Goal: Submit feedback/report problem: Submit feedback/report problem

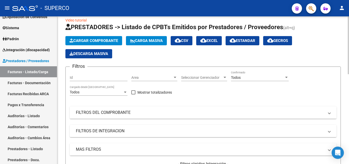
scroll to position [26, 0]
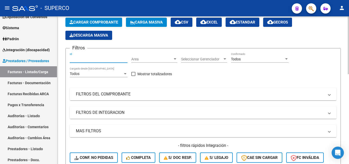
click at [99, 61] on input "Id" at bounding box center [99, 59] width 58 height 4
type input "13064"
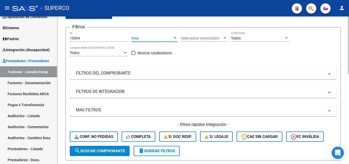
scroll to position [102, 0]
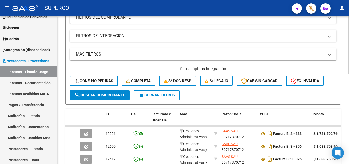
click at [115, 97] on span "search Buscar Comprobante" at bounding box center [99, 95] width 51 height 5
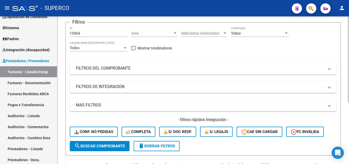
scroll to position [51, 0]
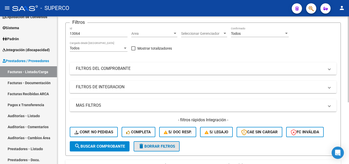
click at [154, 147] on span "delete Borrar Filtros" at bounding box center [156, 146] width 37 height 5
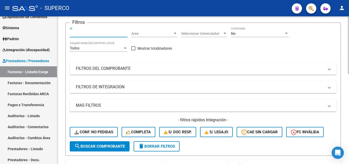
click at [85, 33] on input "Id" at bounding box center [99, 33] width 58 height 4
type input "13064"
click at [232, 33] on span "No" at bounding box center [233, 33] width 5 height 4
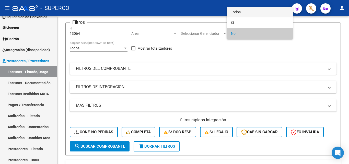
click at [240, 12] on span "Todos" at bounding box center [260, 12] width 58 height 11
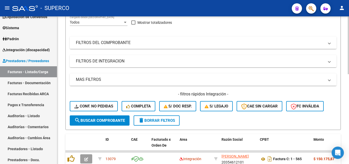
scroll to position [102, 0]
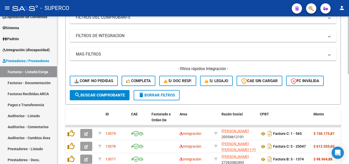
click at [105, 97] on button "search Buscar Comprobante" at bounding box center [100, 95] width 60 height 10
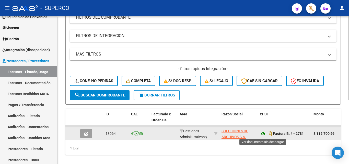
click at [262, 134] on icon at bounding box center [263, 134] width 7 height 6
click at [263, 134] on icon at bounding box center [263, 134] width 7 height 6
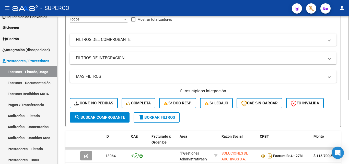
scroll to position [0, 0]
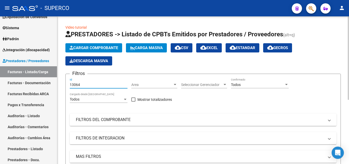
drag, startPoint x: 92, startPoint y: 84, endPoint x: 69, endPoint y: 84, distance: 22.2
click at [69, 84] on form "Filtros 13064 Id Area Area Seleccionar Gerenciador Seleccionar Gerenciador Todo…" at bounding box center [202, 140] width 275 height 133
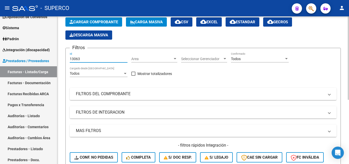
scroll to position [102, 0]
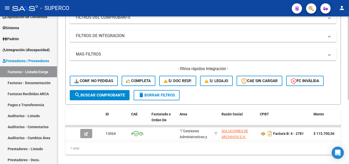
click at [88, 95] on span "search Buscar Comprobante" at bounding box center [99, 95] width 51 height 5
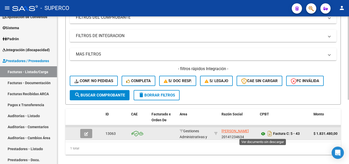
click at [263, 133] on icon at bounding box center [263, 134] width 7 height 6
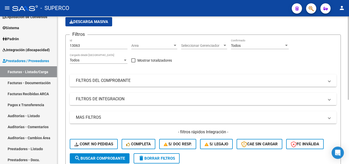
scroll to position [26, 0]
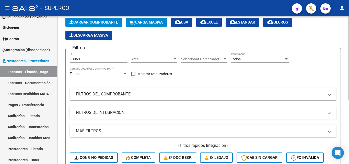
click at [87, 59] on input "13063" at bounding box center [99, 59] width 58 height 4
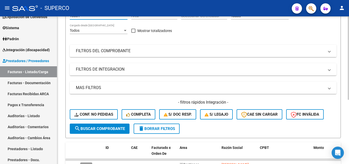
scroll to position [102, 0]
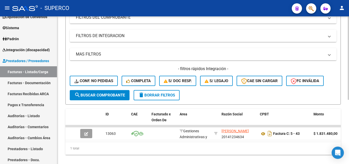
click at [104, 94] on span "search Buscar Comprobante" at bounding box center [99, 95] width 51 height 5
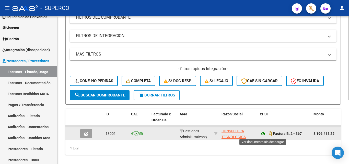
click at [263, 132] on icon at bounding box center [263, 134] width 7 height 6
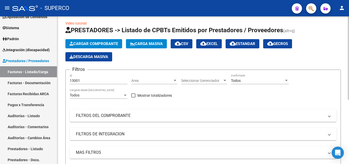
scroll to position [0, 0]
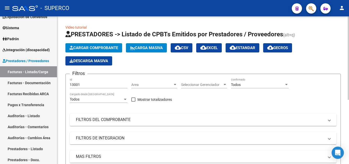
click at [91, 84] on input "13001" at bounding box center [99, 85] width 58 height 4
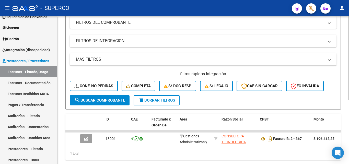
scroll to position [102, 0]
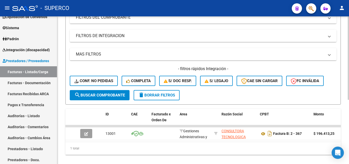
type input "12989"
click at [96, 94] on span "search Buscar Comprobante" at bounding box center [99, 95] width 51 height 5
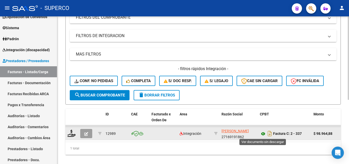
click at [264, 134] on icon at bounding box center [263, 134] width 7 height 6
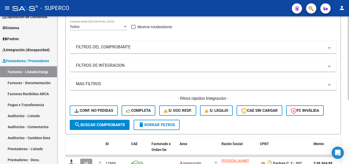
scroll to position [26, 0]
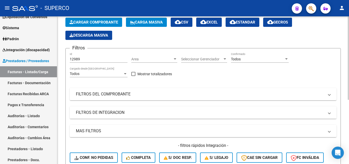
click at [85, 58] on input "12989" at bounding box center [99, 59] width 58 height 4
drag, startPoint x: 88, startPoint y: 57, endPoint x: 69, endPoint y: 56, distance: 19.4
click at [69, 56] on form "Filtros 12989 Id Area Area Seleccionar Gerenciador Seleccionar Gerenciador Todo…" at bounding box center [202, 114] width 275 height 133
click at [84, 57] on input "Id" at bounding box center [99, 59] width 58 height 4
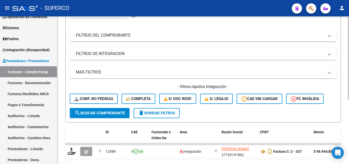
scroll to position [113, 0]
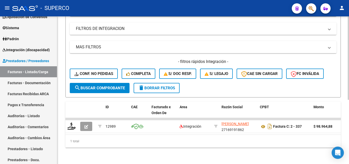
click at [97, 86] on span "search Buscar Comprobante" at bounding box center [99, 88] width 51 height 5
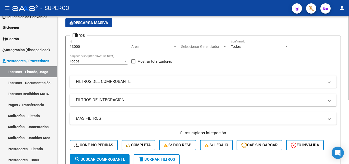
scroll to position [37, 0]
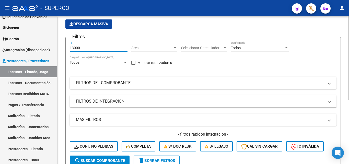
click at [86, 46] on input "13000" at bounding box center [99, 48] width 58 height 4
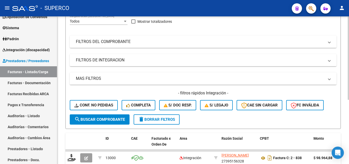
scroll to position [113, 0]
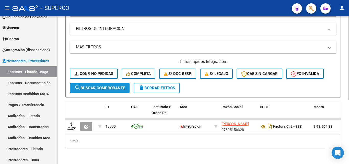
click at [101, 86] on span "search Buscar Comprobante" at bounding box center [99, 88] width 51 height 5
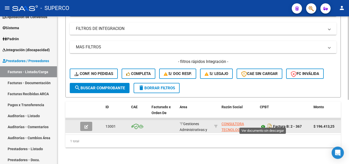
click at [262, 123] on icon at bounding box center [263, 126] width 7 height 6
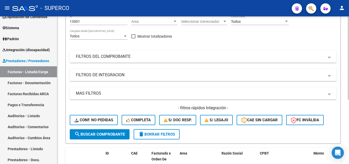
scroll to position [11, 0]
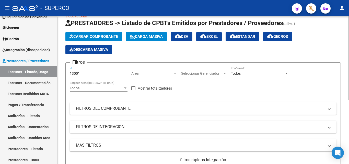
click at [84, 74] on input "13001" at bounding box center [99, 73] width 58 height 4
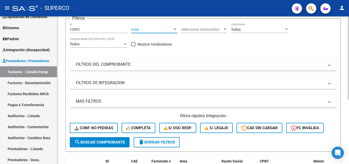
scroll to position [113, 0]
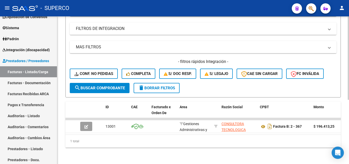
click at [111, 86] on span "search Buscar Comprobante" at bounding box center [99, 88] width 51 height 5
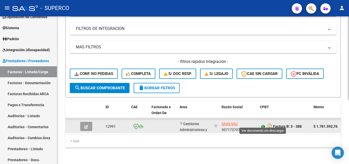
click at [264, 123] on icon at bounding box center [263, 126] width 7 height 6
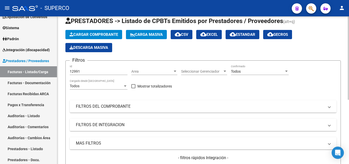
scroll to position [11, 0]
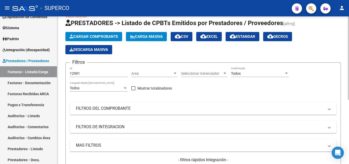
click at [90, 75] on input "12991" at bounding box center [99, 73] width 58 height 4
type input "12983"
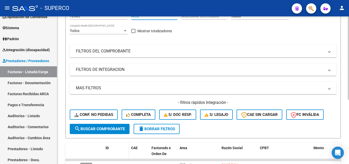
scroll to position [113, 0]
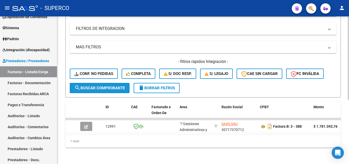
click at [114, 87] on button "search Buscar Comprobante" at bounding box center [100, 88] width 60 height 10
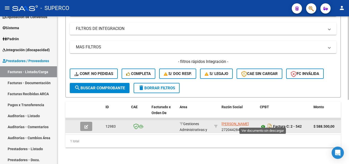
click at [263, 123] on icon at bounding box center [263, 126] width 7 height 6
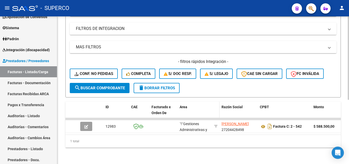
scroll to position [62, 0]
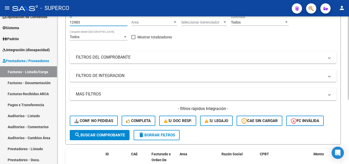
drag, startPoint x: 89, startPoint y: 22, endPoint x: 66, endPoint y: 21, distance: 23.0
click at [67, 21] on form "Filtros 12983 Id Area Area Seleccionar Gerenciador Seleccionar Gerenciador Todo…" at bounding box center [202, 77] width 275 height 133
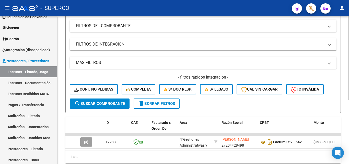
scroll to position [113, 0]
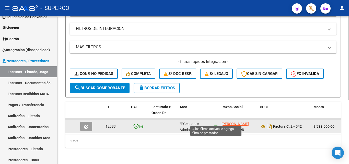
click at [216, 124] on icon at bounding box center [216, 126] width 4 height 4
type input "27204428498"
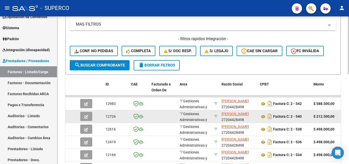
scroll to position [139, 0]
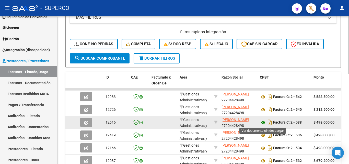
click at [262, 121] on icon at bounding box center [263, 122] width 7 height 6
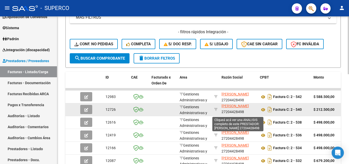
scroll to position [7, 0]
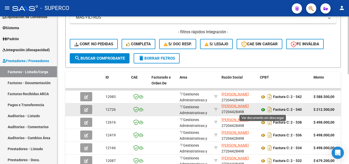
click at [264, 110] on icon at bounding box center [263, 110] width 7 height 6
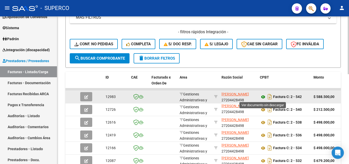
click at [264, 97] on icon at bounding box center [263, 97] width 7 height 6
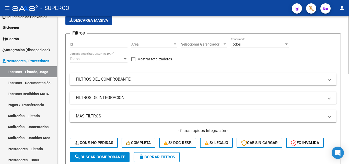
scroll to position [11, 0]
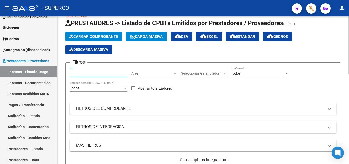
click at [95, 73] on input "Id" at bounding box center [99, 73] width 58 height 4
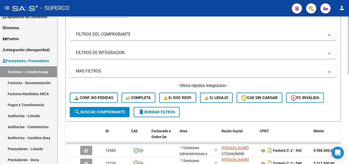
scroll to position [88, 0]
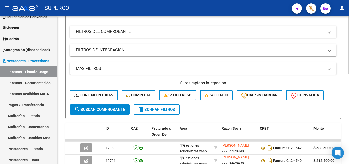
type input "12903"
click at [111, 110] on span "search Buscar Comprobante" at bounding box center [99, 109] width 51 height 5
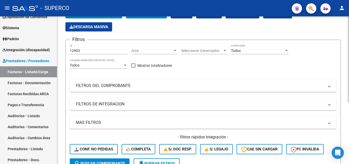
scroll to position [29, 0]
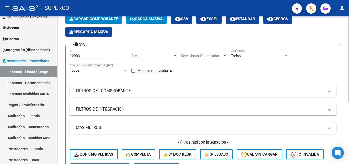
click at [102, 92] on mat-panel-title "FILTROS DEL COMPROBANTE" at bounding box center [200, 91] width 248 height 6
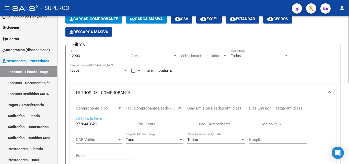
drag, startPoint x: 106, startPoint y: 123, endPoint x: 75, endPoint y: 123, distance: 31.4
click at [75, 123] on div "Comprobante Tipo Comprobante Tipo Fecha inicio – Fecha fin Fec. Comprobante Des…" at bounding box center [203, 134] width 267 height 67
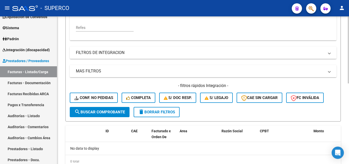
click at [97, 114] on button "search Buscar Comprobante" at bounding box center [100, 112] width 60 height 10
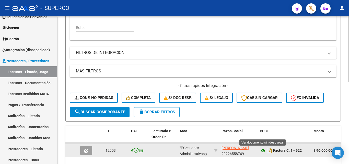
click at [262, 150] on icon at bounding box center [263, 150] width 7 height 6
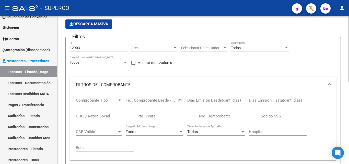
scroll to position [29, 0]
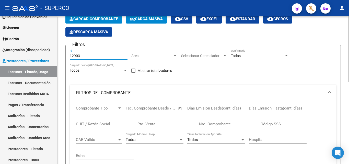
click at [94, 55] on input "12903" at bounding box center [99, 56] width 58 height 4
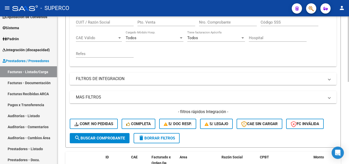
scroll to position [131, 0]
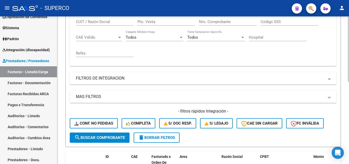
drag, startPoint x: 97, startPoint y: 138, endPoint x: 100, endPoint y: 138, distance: 2.8
click at [97, 138] on span "search Buscar Comprobante" at bounding box center [99, 137] width 51 height 5
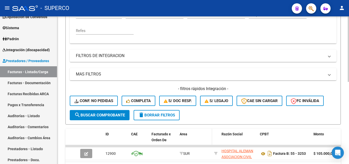
scroll to position [57, 0]
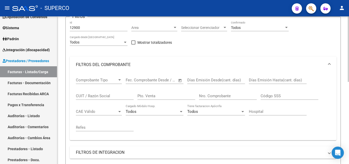
click at [89, 27] on input "12900" at bounding box center [99, 28] width 58 height 4
type input "12902"
click at [152, 27] on span "Area" at bounding box center [151, 28] width 41 height 4
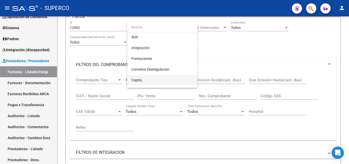
scroll to position [53, 0]
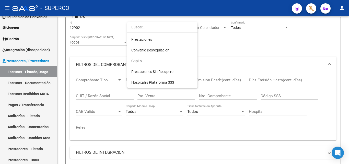
click at [126, 150] on div at bounding box center [174, 82] width 349 height 164
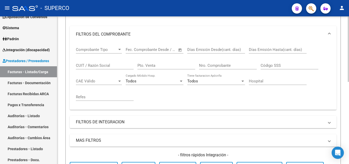
scroll to position [185, 0]
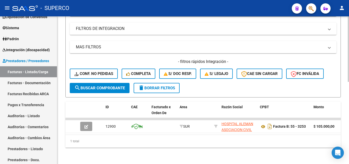
click at [101, 86] on span "search Buscar Comprobante" at bounding box center [99, 88] width 51 height 5
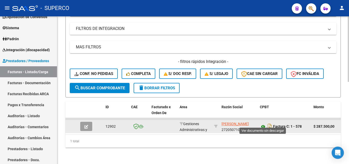
click at [263, 123] on icon at bounding box center [263, 126] width 7 height 6
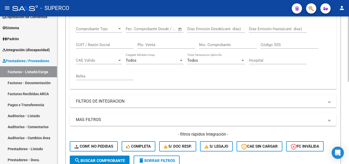
scroll to position [6, 0]
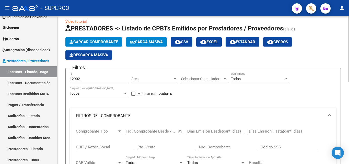
click at [95, 76] on div "12902 Id" at bounding box center [99, 77] width 58 height 10
drag, startPoint x: 94, startPoint y: 79, endPoint x: 62, endPoint y: 79, distance: 31.9
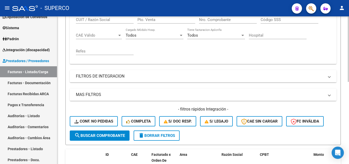
scroll to position [134, 0]
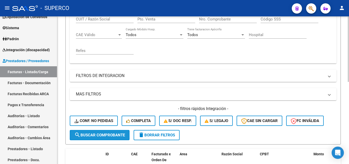
click at [107, 134] on span "search Buscar Comprobante" at bounding box center [99, 135] width 51 height 5
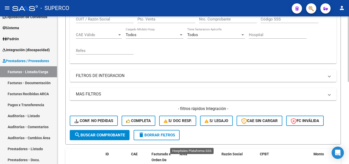
scroll to position [185, 0]
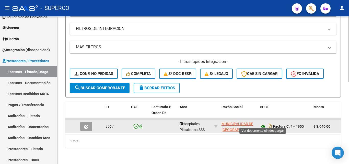
click at [263, 123] on icon at bounding box center [263, 126] width 7 height 6
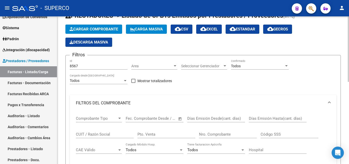
scroll to position [0, 0]
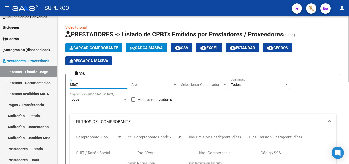
click at [85, 86] on input "8567" at bounding box center [99, 85] width 58 height 4
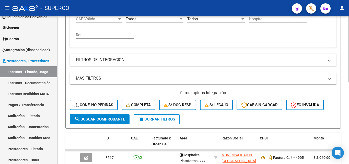
scroll to position [153, 0]
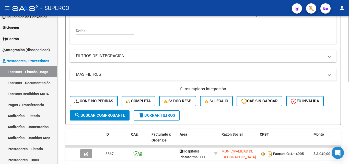
click at [106, 114] on span "search Buscar Comprobante" at bounding box center [99, 115] width 51 height 5
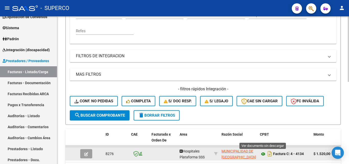
click at [262, 154] on icon at bounding box center [263, 154] width 7 height 6
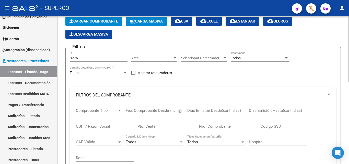
scroll to position [26, 0]
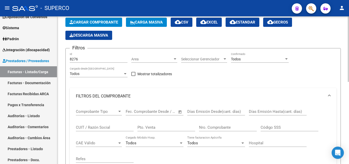
click at [91, 57] on input "8276" at bounding box center [99, 59] width 58 height 4
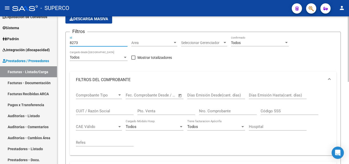
scroll to position [179, 0]
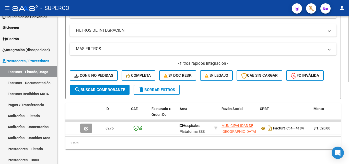
type input "8273"
click at [103, 90] on span "search Buscar Comprobante" at bounding box center [99, 89] width 51 height 5
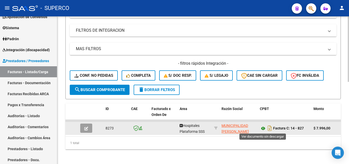
click at [263, 129] on icon at bounding box center [263, 128] width 7 height 6
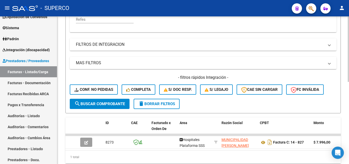
scroll to position [153, 0]
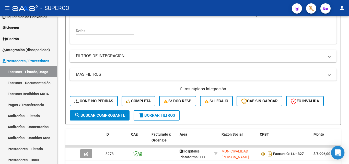
click at [338, 151] on icon "Open Intercom Messenger" at bounding box center [338, 152] width 6 height 7
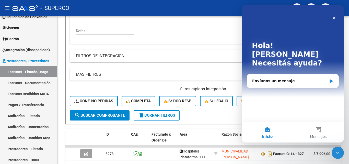
scroll to position [0, 0]
click at [270, 78] on div "Envíanos un mensaje" at bounding box center [289, 80] width 75 height 5
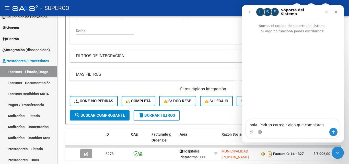
type textarea "hola. Podran corregir algo que cambiaron."
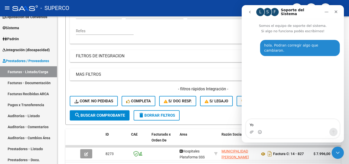
type textarea "Yo"
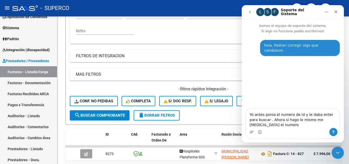
type textarea "Yo antes ponia el numero de id y le daba enter para buscar . Ahora si hago lo m…"
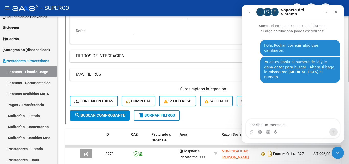
click at [116, 40] on div "Comprobante Tipo Comprobante Tipo Fecha inicio – Fecha fin Fec. Comprobante Des…" at bounding box center [203, 9] width 267 height 67
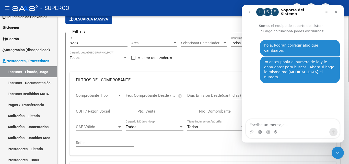
scroll to position [26, 0]
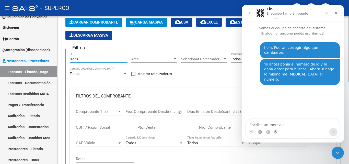
click at [98, 61] on input "8273" at bounding box center [99, 59] width 58 height 4
click at [336, 11] on icon "Cerrar" at bounding box center [336, 13] width 4 height 4
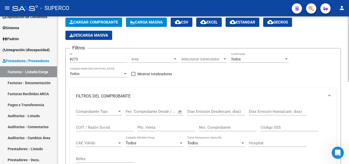
scroll to position [0, 0]
drag, startPoint x: 100, startPoint y: 59, endPoint x: 89, endPoint y: 57, distance: 11.1
click at [99, 59] on input "8273" at bounding box center [99, 59] width 58 height 4
drag, startPoint x: 89, startPoint y: 57, endPoint x: 77, endPoint y: 56, distance: 11.5
click at [78, 56] on div "8273 Id" at bounding box center [99, 57] width 58 height 10
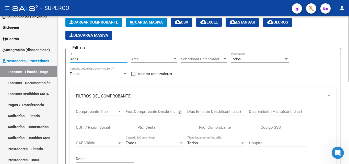
drag, startPoint x: 79, startPoint y: 58, endPoint x: 67, endPoint y: 57, distance: 12.1
click at [67, 57] on form "Filtros 8273 Id Area Area Seleccionar Gerenciador Seleccionar Gerenciador Todos…" at bounding box center [202, 150] width 275 height 204
type input "8"
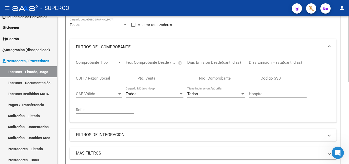
scroll to position [153, 0]
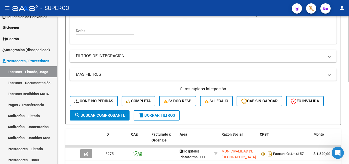
type input "8275"
click at [104, 115] on span "search Buscar Comprobante" at bounding box center [99, 115] width 51 height 5
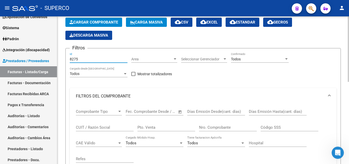
drag, startPoint x: 86, startPoint y: 58, endPoint x: 68, endPoint y: 58, distance: 17.1
click at [68, 58] on form "Filtros 8275 Id Area Area Seleccionar Gerenciador Seleccionar Gerenciador Todos…" at bounding box center [202, 150] width 275 height 204
type input "8275"
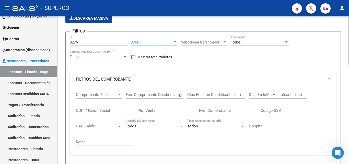
scroll to position [51, 0]
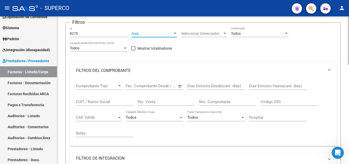
click at [85, 32] on input "8275" at bounding box center [99, 33] width 58 height 4
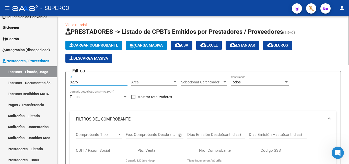
scroll to position [0, 0]
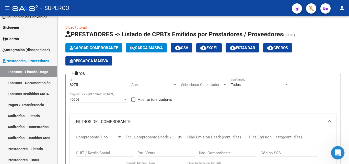
click at [337, 151] on icon "Abrir Intercom Messenger" at bounding box center [337, 152] width 4 height 4
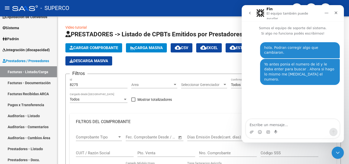
click at [273, 124] on textarea "Escribe un mensaje..." at bounding box center [293, 123] width 94 height 9
type textarea "termino buscando otro numero"
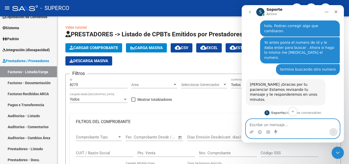
scroll to position [71, 0]
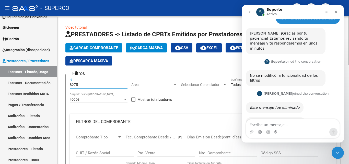
click at [91, 84] on input "8275" at bounding box center [99, 85] width 58 height 4
drag, startPoint x: 89, startPoint y: 85, endPoint x: 67, endPoint y: 84, distance: 21.7
type input "8275"
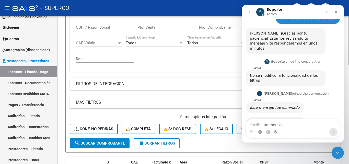
scroll to position [128, 0]
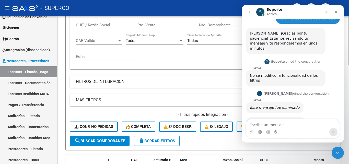
click at [97, 139] on span "search Buscar Comprobante" at bounding box center [99, 140] width 51 height 5
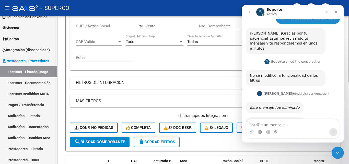
scroll to position [26, 0]
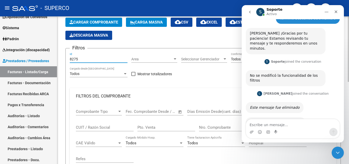
drag, startPoint x: 89, startPoint y: 58, endPoint x: 66, endPoint y: 58, distance: 23.0
click at [66, 58] on form "Filtros 8275 Id Area Area Seleccionar Gerenciador Seleccionar Gerenciador Todos…" at bounding box center [202, 150] width 275 height 204
type input "8275"
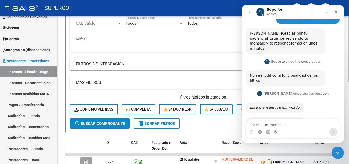
scroll to position [179, 0]
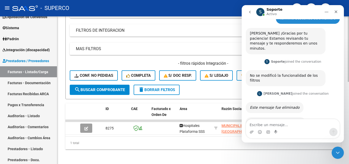
click at [94, 91] on span "search Buscar Comprobante" at bounding box center [99, 89] width 51 height 5
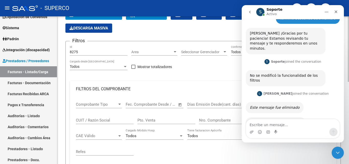
scroll to position [26, 0]
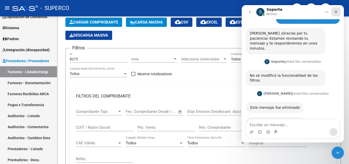
click at [336, 11] on icon "Cerrar" at bounding box center [336, 12] width 4 height 4
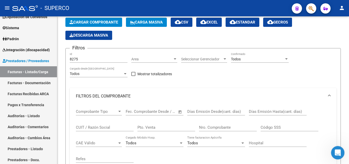
click at [335, 152] on icon "Abrir Intercom Messenger" at bounding box center [337, 152] width 8 height 8
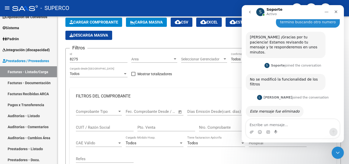
scroll to position [71, 0]
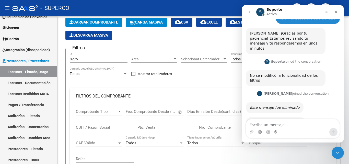
click at [269, 125] on textarea "Escribe un mensaje..." at bounding box center [293, 123] width 94 height 9
type textarea "voy a buscar un ejemplo para darte"
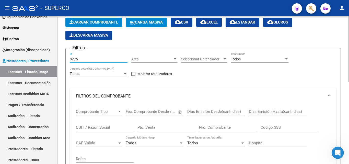
click at [91, 59] on input "8275" at bounding box center [99, 59] width 58 height 4
drag, startPoint x: 88, startPoint y: 59, endPoint x: 67, endPoint y: 58, distance: 20.7
click at [67, 58] on form "Filtros 8275 Id Area Area Seleccionar Gerenciador Seleccionar Gerenciador Todos…" at bounding box center [202, 150] width 275 height 204
click at [73, 60] on input "Id" at bounding box center [99, 59] width 58 height 4
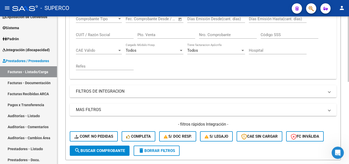
scroll to position [153, 0]
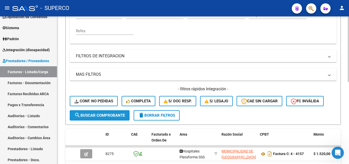
click at [109, 118] on button "search Buscar Comprobante" at bounding box center [100, 115] width 60 height 10
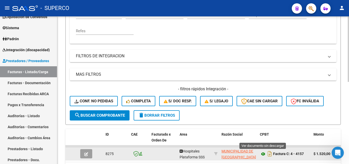
click at [263, 154] on icon at bounding box center [263, 154] width 7 height 6
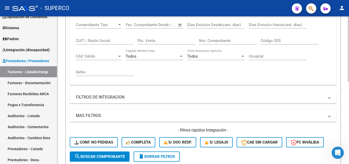
scroll to position [51, 0]
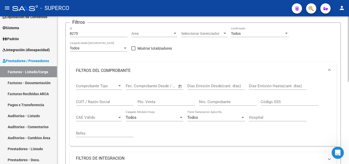
click at [92, 31] on div "8275 Id" at bounding box center [99, 32] width 58 height 10
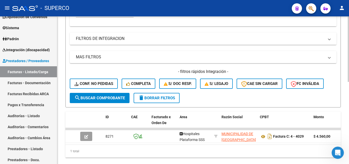
scroll to position [179, 0]
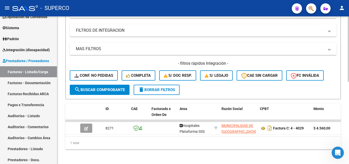
click at [108, 90] on span "search Buscar Comprobante" at bounding box center [99, 89] width 51 height 5
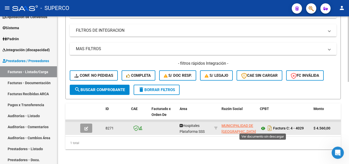
click at [263, 129] on icon at bounding box center [263, 128] width 7 height 6
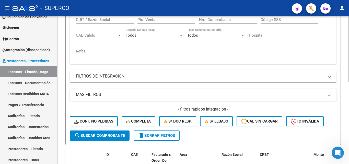
scroll to position [51, 0]
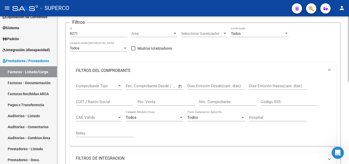
click at [88, 31] on div "8271 Id" at bounding box center [99, 32] width 58 height 10
type input "8"
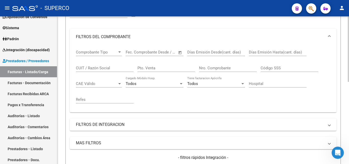
scroll to position [185, 0]
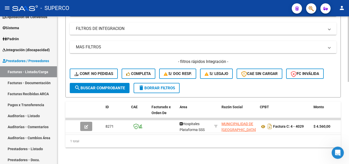
click at [94, 86] on span "search Buscar Comprobante" at bounding box center [99, 88] width 51 height 5
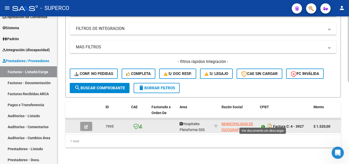
click at [262, 123] on icon at bounding box center [263, 126] width 7 height 6
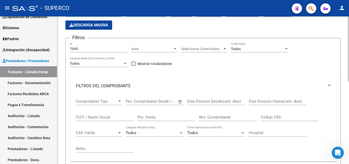
scroll to position [31, 0]
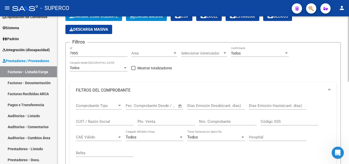
click at [89, 49] on div "7995 Id" at bounding box center [99, 51] width 58 height 10
type input "7"
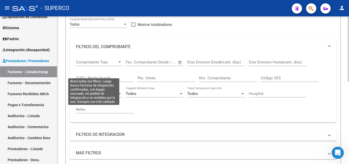
scroll to position [185, 0]
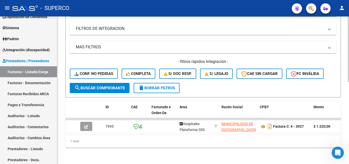
click at [99, 86] on span "search Buscar Comprobante" at bounding box center [99, 88] width 51 height 5
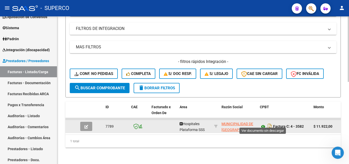
click at [263, 123] on icon at bounding box center [263, 126] width 7 height 6
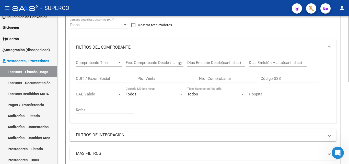
scroll to position [31, 0]
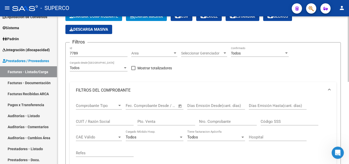
click at [100, 54] on input "7789" at bounding box center [99, 53] width 58 height 4
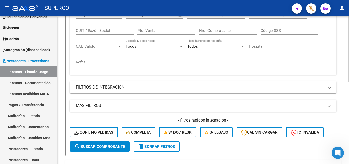
scroll to position [159, 0]
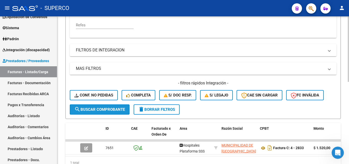
click at [105, 109] on span "search Buscar Comprobante" at bounding box center [99, 109] width 51 height 5
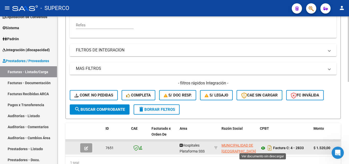
click at [262, 148] on icon at bounding box center [263, 148] width 7 height 6
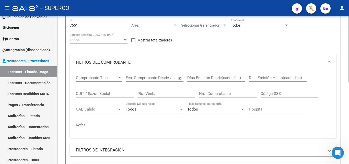
scroll to position [57, 0]
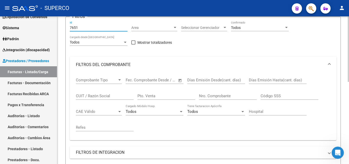
drag, startPoint x: 85, startPoint y: 28, endPoint x: 60, endPoint y: 28, distance: 25.6
click at [60, 28] on div "Video tutorial PRESTADORES -> Listado de CPBTs Emitidos por Prestadores / Prove…" at bounding box center [203, 123] width 292 height 328
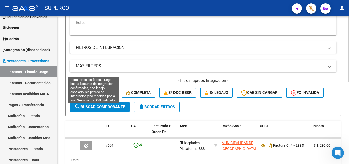
scroll to position [185, 0]
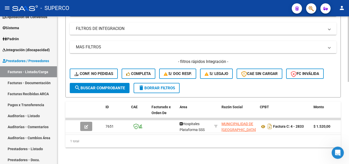
click at [90, 86] on span "search Buscar Comprobante" at bounding box center [99, 88] width 51 height 5
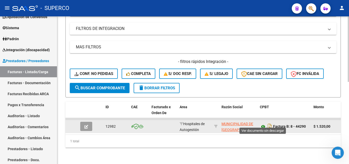
click at [262, 123] on icon at bounding box center [263, 126] width 7 height 6
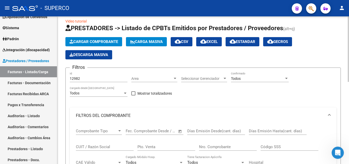
scroll to position [6, 0]
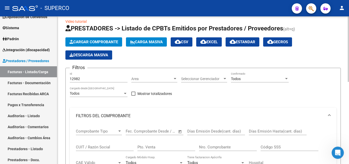
click at [99, 77] on input "12982" at bounding box center [99, 79] width 58 height 4
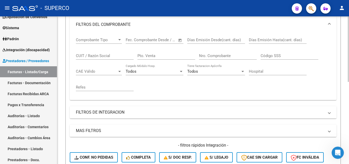
scroll to position [134, 0]
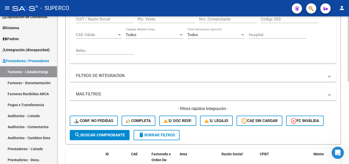
click at [98, 134] on span "search Buscar Comprobante" at bounding box center [99, 135] width 51 height 5
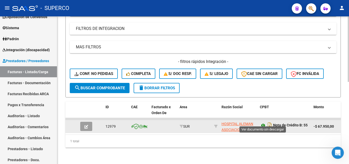
click at [263, 122] on icon at bounding box center [263, 125] width 7 height 6
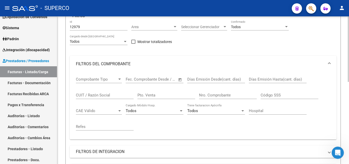
scroll to position [57, 0]
drag, startPoint x: 84, startPoint y: 28, endPoint x: 67, endPoint y: 28, distance: 16.1
click at [67, 28] on form "Filtros 12979 Id Area Area Seleccionar Gerenciador Seleccionar Gerenciador Todo…" at bounding box center [202, 119] width 275 height 204
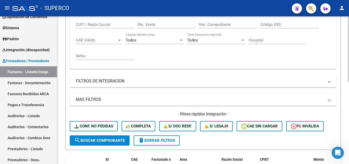
scroll to position [159, 0]
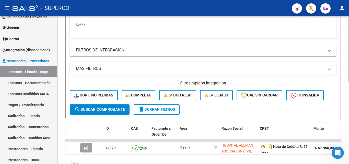
type input "12981"
click at [111, 109] on span "search Buscar Comprobante" at bounding box center [99, 109] width 51 height 5
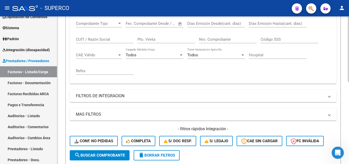
scroll to position [31, 0]
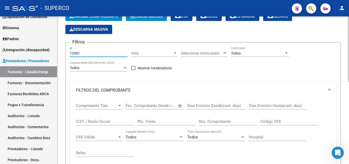
drag, startPoint x: 94, startPoint y: 52, endPoint x: 159, endPoint y: 92, distance: 76.9
click at [94, 52] on input "12981" at bounding box center [99, 53] width 58 height 4
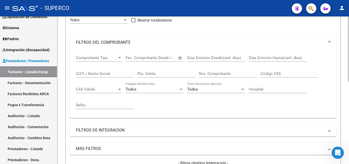
scroll to position [185, 0]
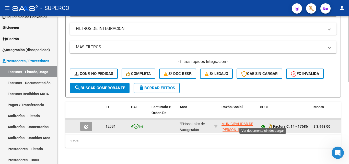
click at [263, 123] on icon at bounding box center [263, 126] width 7 height 6
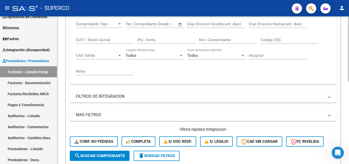
scroll to position [31, 0]
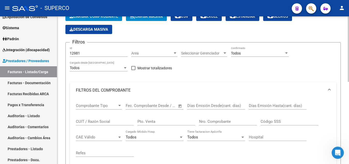
click at [100, 56] on div "12981 Id" at bounding box center [99, 51] width 58 height 10
drag, startPoint x: 85, startPoint y: 54, endPoint x: 65, endPoint y: 53, distance: 20.0
click at [65, 53] on div "Video tutorial PRESTADORES -> Listado de CPBTs Emitidos por Prestadores / Prove…" at bounding box center [203, 149] width 292 height 328
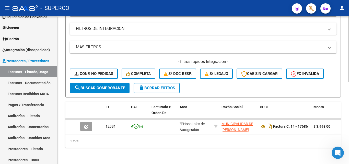
scroll to position [185, 0]
click at [85, 86] on span "search Buscar Comprobante" at bounding box center [99, 88] width 51 height 5
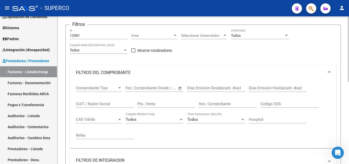
scroll to position [31, 0]
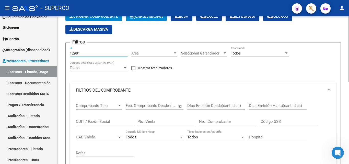
click at [87, 54] on input "12981" at bounding box center [99, 53] width 58 height 4
drag, startPoint x: 87, startPoint y: 54, endPoint x: 68, endPoint y: 51, distance: 19.2
click at [68, 51] on form "Filtros 12981 Id Area Area Seleccionar Gerenciador Seleccionar Gerenciador Todo…" at bounding box center [202, 144] width 275 height 204
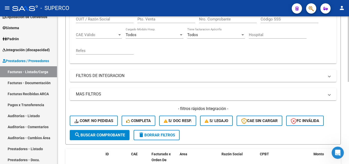
scroll to position [6, 0]
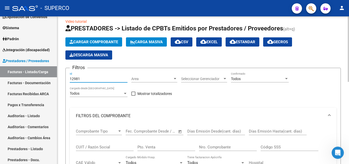
drag, startPoint x: 91, startPoint y: 79, endPoint x: 66, endPoint y: 79, distance: 25.3
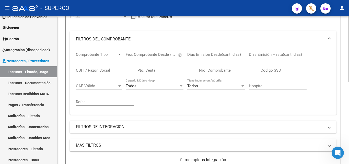
scroll to position [134, 0]
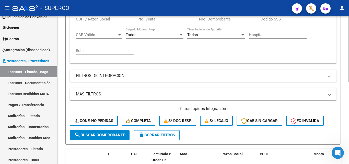
click at [95, 135] on span "search Buscar Comprobante" at bounding box center [99, 135] width 51 height 5
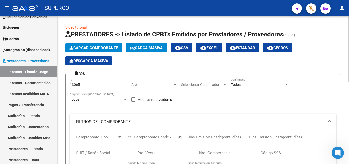
scroll to position [179, 0]
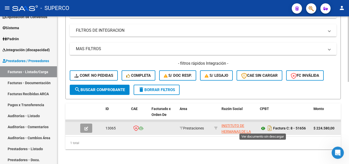
click at [262, 128] on icon at bounding box center [263, 128] width 7 height 6
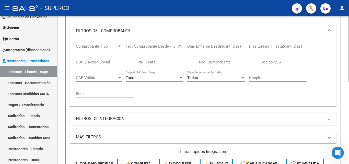
scroll to position [51, 0]
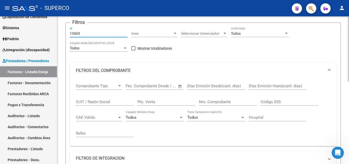
click at [90, 32] on input "13065" at bounding box center [99, 33] width 58 height 4
drag, startPoint x: 90, startPoint y: 33, endPoint x: 56, endPoint y: 33, distance: 33.7
click at [56, 33] on mat-sidenav-container "Firma Express Inicio Calendario SSS Instructivos Contacto OS Reportes Tablero d…" at bounding box center [174, 89] width 349 height 147
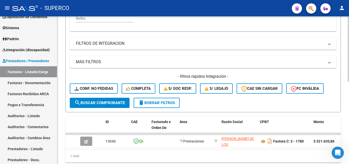
scroll to position [185, 0]
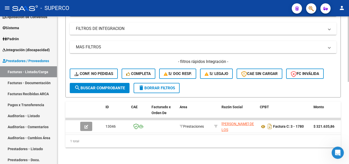
click at [102, 86] on span "search Buscar Comprobante" at bounding box center [99, 88] width 51 height 5
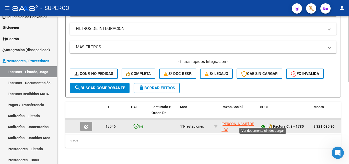
click at [261, 123] on icon at bounding box center [263, 126] width 7 height 6
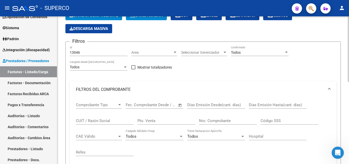
scroll to position [31, 0]
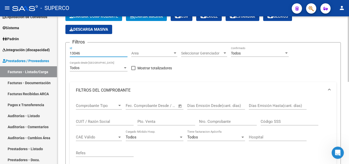
drag, startPoint x: 75, startPoint y: 52, endPoint x: 86, endPoint y: 52, distance: 10.5
click at [86, 52] on input "13046" at bounding box center [99, 53] width 58 height 4
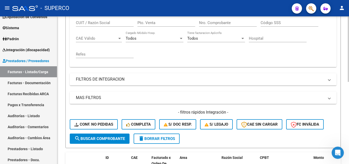
scroll to position [159, 0]
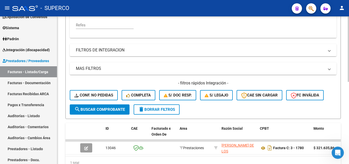
type input "13033"
click at [104, 108] on span "search Buscar Comprobante" at bounding box center [99, 109] width 51 height 5
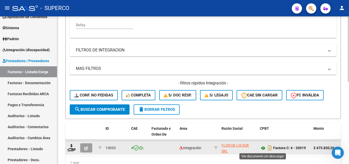
click at [263, 149] on icon at bounding box center [263, 148] width 7 height 6
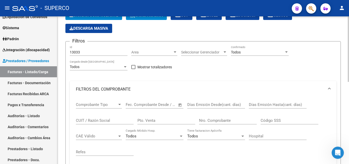
scroll to position [31, 0]
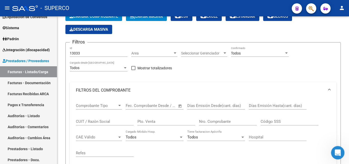
click at [336, 151] on icon "Abrir Intercom Messenger" at bounding box center [337, 152] width 8 height 8
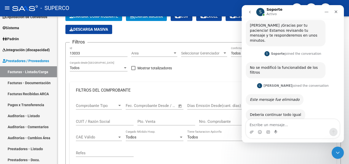
scroll to position [86, 0]
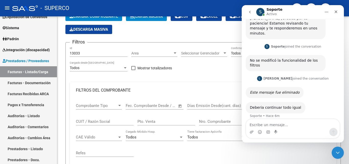
click at [269, 128] on div "Intercom Messenger" at bounding box center [268, 132] width 4 height 8
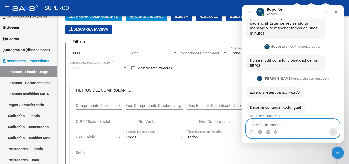
click at [262, 126] on textarea "Escribe un mensaje..." at bounding box center [293, 123] width 94 height 9
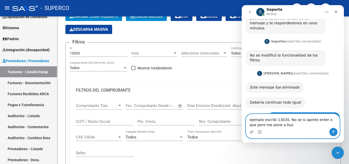
scroll to position [106, 0]
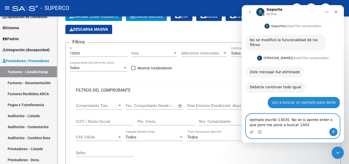
type textarea "ejemplo escribi 13035. No se si aprete enter o que pero me pone a buscar 13033"
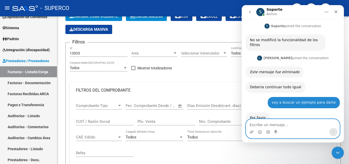
scroll to position [121, 0]
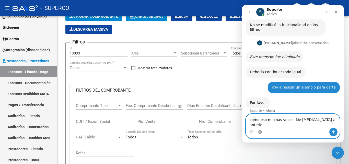
type textarea "como eso muchas veces. Me [MEDICAL_DATA] al anterior"
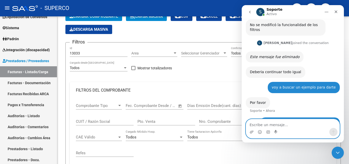
scroll to position [138, 0]
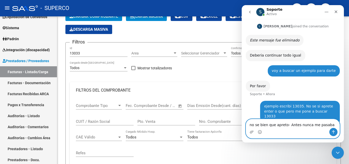
type textarea "no se bien que apreto- Antes nunca me pasaba"
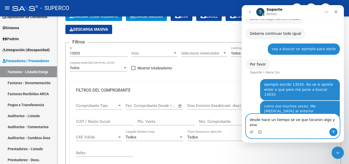
scroll to position [154, 0]
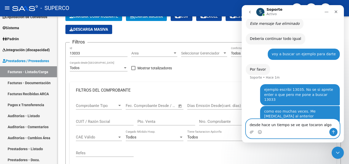
type textarea "desde hace un tiempo se ve que tocaron algo"
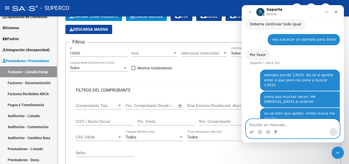
scroll to position [171, 0]
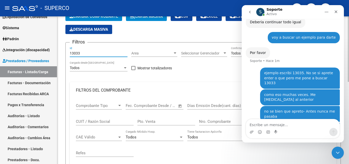
click at [89, 52] on input "13033" at bounding box center [99, 53] width 58 height 4
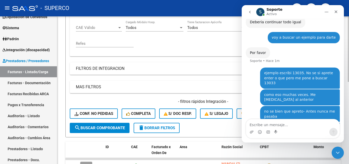
scroll to position [159, 0]
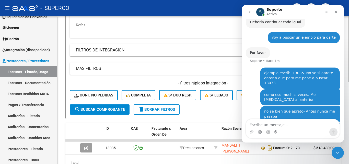
click at [107, 114] on button "search Buscar Comprobante" at bounding box center [100, 109] width 60 height 10
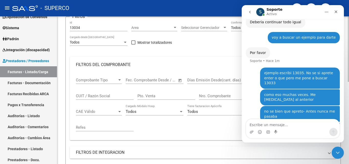
scroll to position [31, 0]
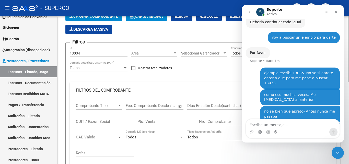
click at [86, 51] on input "13034" at bounding box center [99, 53] width 58 height 4
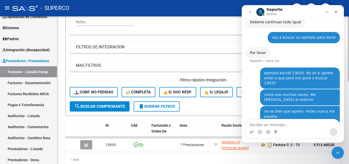
scroll to position [185, 0]
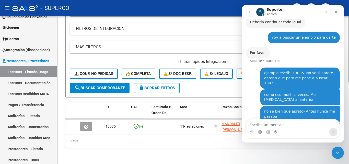
click at [104, 86] on span "search Buscar Comprobante" at bounding box center [99, 88] width 51 height 5
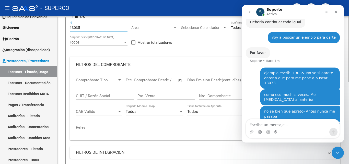
click at [89, 29] on input "13035" at bounding box center [99, 28] width 58 height 4
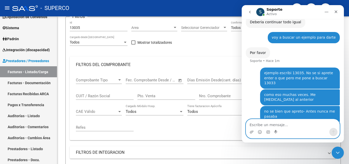
click at [261, 123] on textarea "Escribe un mensaje..." at bounding box center [293, 123] width 94 height 9
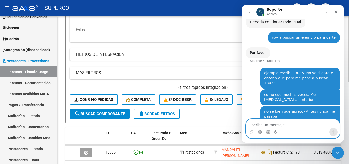
scroll to position [185, 0]
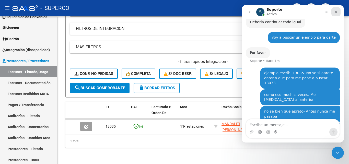
click at [335, 11] on icon "Cerrar" at bounding box center [336, 11] width 3 height 3
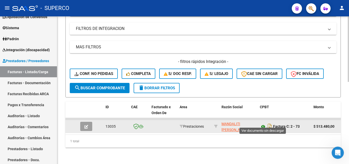
click at [263, 123] on icon at bounding box center [263, 126] width 7 height 6
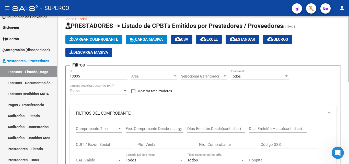
scroll to position [6, 0]
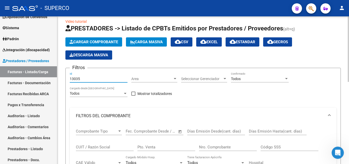
drag, startPoint x: 82, startPoint y: 79, endPoint x: 63, endPoint y: 79, distance: 19.7
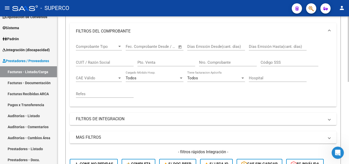
scroll to position [134, 0]
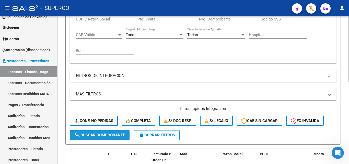
click at [101, 135] on span "search Buscar Comprobante" at bounding box center [99, 135] width 51 height 5
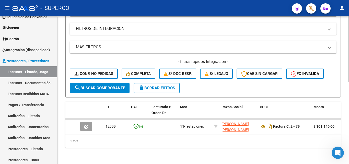
scroll to position [185, 0]
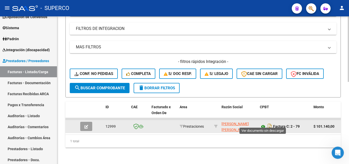
click at [262, 123] on icon at bounding box center [263, 126] width 7 height 6
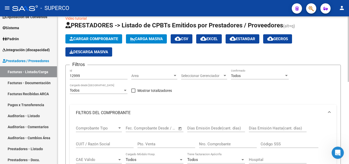
scroll to position [0, 0]
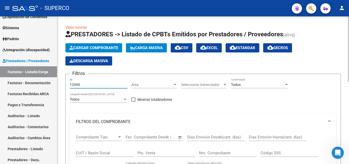
click at [95, 85] on input "12999" at bounding box center [99, 85] width 58 height 4
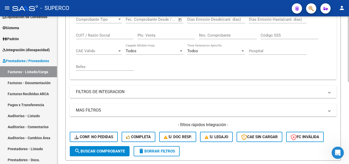
scroll to position [128, 0]
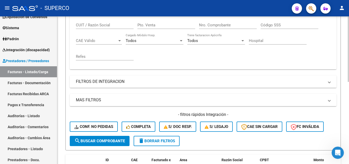
click at [119, 142] on span "search Buscar Comprobante" at bounding box center [99, 140] width 51 height 5
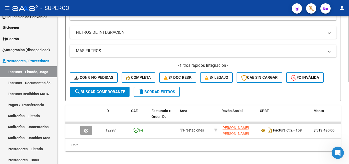
scroll to position [185, 0]
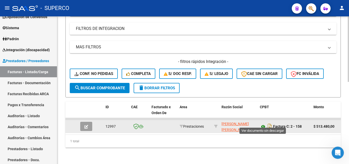
click at [263, 123] on icon at bounding box center [263, 126] width 7 height 6
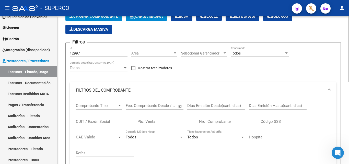
scroll to position [0, 0]
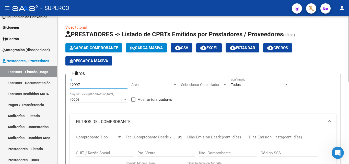
click at [102, 86] on input "12997" at bounding box center [99, 85] width 58 height 4
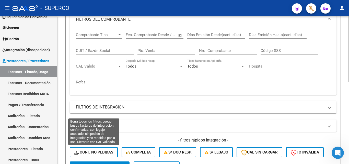
scroll to position [153, 0]
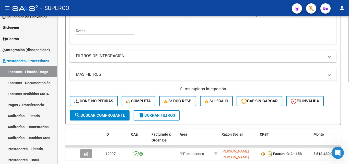
click at [100, 115] on span "search Buscar Comprobante" at bounding box center [99, 115] width 51 height 5
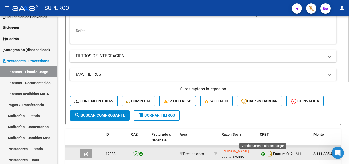
click at [263, 154] on icon at bounding box center [263, 154] width 7 height 6
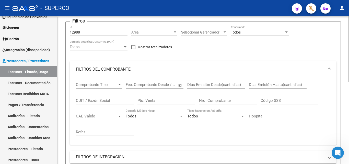
scroll to position [51, 0]
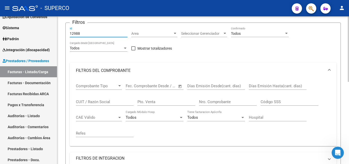
click at [90, 31] on input "12988" at bounding box center [99, 33] width 58 height 4
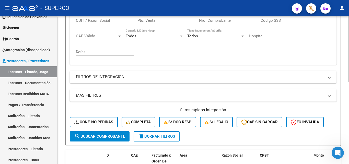
scroll to position [179, 0]
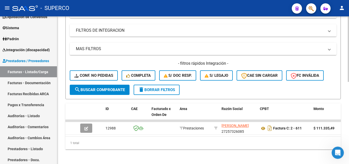
click at [101, 89] on span "search Buscar Comprobante" at bounding box center [99, 89] width 51 height 5
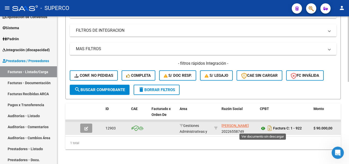
click at [261, 129] on icon at bounding box center [263, 128] width 7 height 6
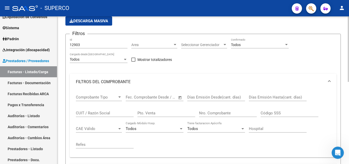
scroll to position [31, 0]
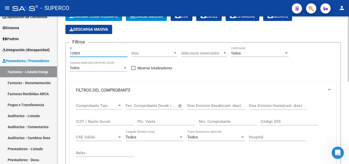
drag, startPoint x: 72, startPoint y: 52, endPoint x: 83, endPoint y: 52, distance: 10.5
click at [83, 52] on input "12903" at bounding box center [99, 53] width 58 height 4
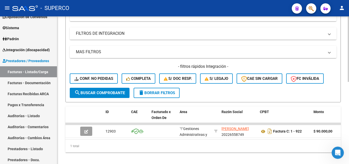
scroll to position [185, 0]
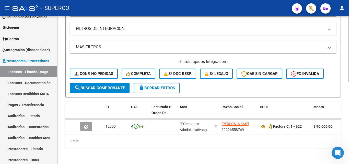
click at [101, 86] on span "search Buscar Comprobante" at bounding box center [99, 88] width 51 height 5
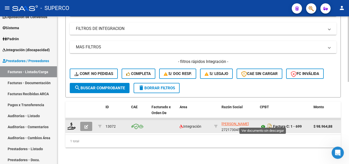
click at [263, 123] on icon at bounding box center [263, 126] width 7 height 6
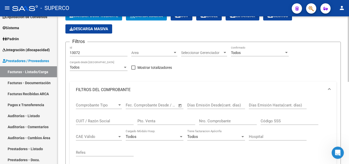
scroll to position [31, 0]
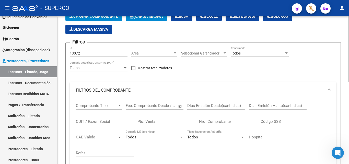
click at [99, 51] on input "13072" at bounding box center [99, 53] width 58 height 4
drag, startPoint x: 77, startPoint y: 52, endPoint x: 85, endPoint y: 52, distance: 8.2
click at [85, 52] on input "13072" at bounding box center [99, 53] width 58 height 4
type input "13072"
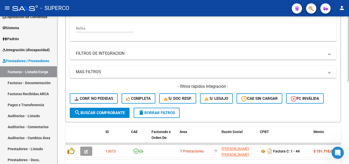
scroll to position [185, 0]
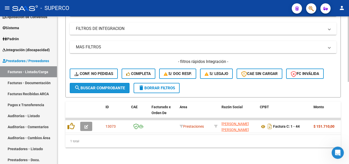
click at [97, 86] on span "search Buscar Comprobante" at bounding box center [99, 88] width 51 height 5
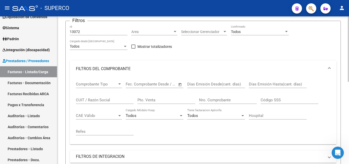
scroll to position [31, 0]
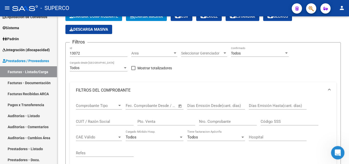
click at [338, 152] on icon "Abrir Intercom Messenger" at bounding box center [337, 152] width 8 height 8
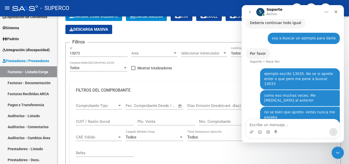
scroll to position [171, 0]
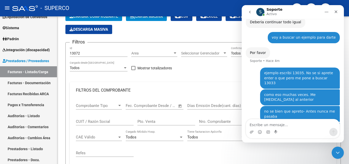
click at [273, 126] on textarea "Escribe un mensaje..." at bounding box center [293, 123] width 94 height 9
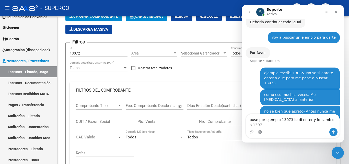
type textarea "puse por ejemplo 13073 le di enter y lo cambio a 13073"
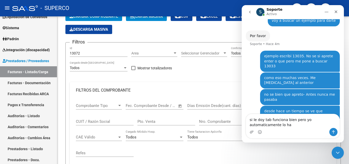
scroll to position [193, 0]
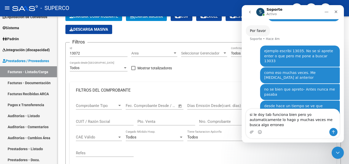
type textarea "si le doy tab funciona bien pero yo automaticamente lo hago y muchas veces me b…"
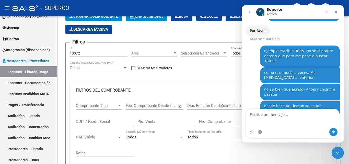
scroll to position [209, 0]
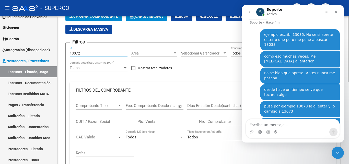
drag, startPoint x: 87, startPoint y: 52, endPoint x: 77, endPoint y: 53, distance: 9.5
click at [77, 53] on input "13072" at bounding box center [99, 53] width 58 height 4
type input "13073"
click at [92, 71] on div "Todos Cargado desde [GEOGRAPHIC_DATA]" at bounding box center [99, 66] width 58 height 10
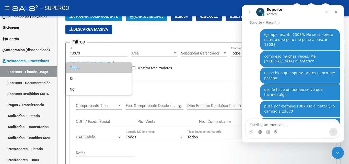
click at [158, 109] on div at bounding box center [174, 82] width 349 height 164
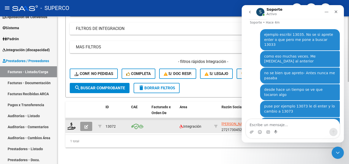
scroll to position [185, 0]
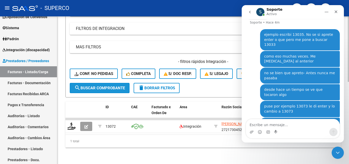
click at [91, 86] on button "search Buscar Comprobante" at bounding box center [100, 88] width 60 height 10
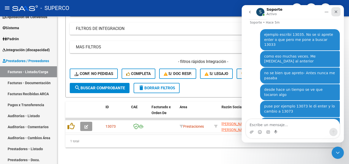
drag, startPoint x: 336, startPoint y: 11, endPoint x: 518, endPoint y: 99, distance: 201.6
click at [336, 11] on icon "Cerrar" at bounding box center [336, 11] width 3 height 3
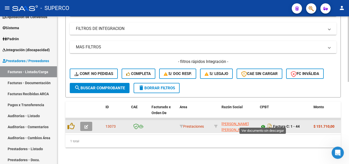
click at [263, 123] on icon at bounding box center [263, 126] width 7 height 6
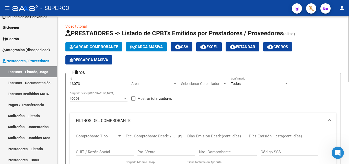
scroll to position [0, 0]
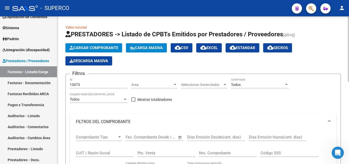
click at [192, 85] on span "Seleccionar Gerenciador" at bounding box center [201, 85] width 41 height 4
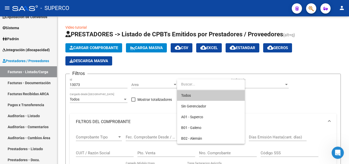
click at [139, 86] on div at bounding box center [174, 82] width 349 height 164
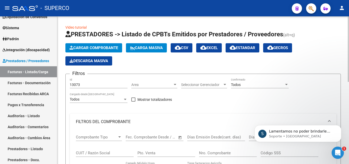
scroll to position [260, 0]
click at [307, 134] on p "Soporte • [GEOGRAPHIC_DATA]" at bounding box center [302, 136] width 66 height 5
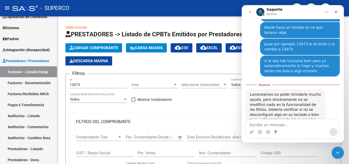
scroll to position [268, 0]
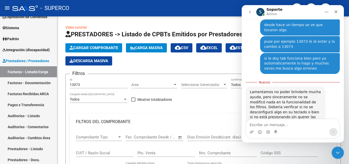
click at [275, 125] on textarea "Escribe un mensaje..." at bounding box center [293, 123] width 94 height 9
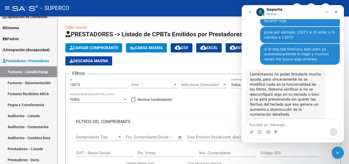
scroll to position [276, 0]
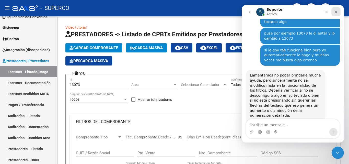
drag, startPoint x: 337, startPoint y: 9, endPoint x: 579, endPoint y: 14, distance: 241.7
click at [337, 9] on div "Cerrar" at bounding box center [335, 11] width 9 height 9
